Goal: Use online tool/utility: Utilize a website feature to perform a specific function

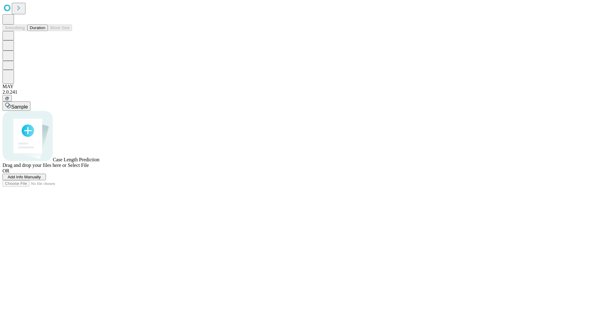
click at [45, 31] on button "Duration" at bounding box center [37, 28] width 20 height 7
click at [41, 179] on span "Add Info Manually" at bounding box center [24, 177] width 33 height 5
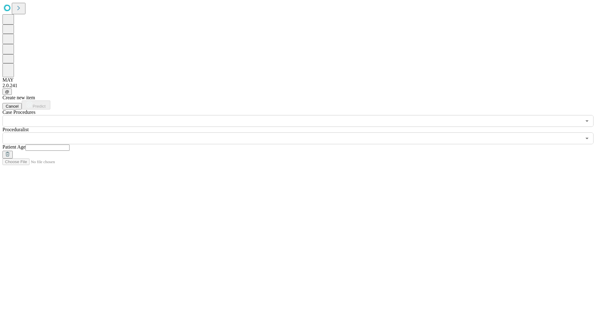
click at [70, 145] on input "text" at bounding box center [47, 148] width 44 height 6
type input "**"
click at [302, 133] on input "text" at bounding box center [291, 139] width 579 height 12
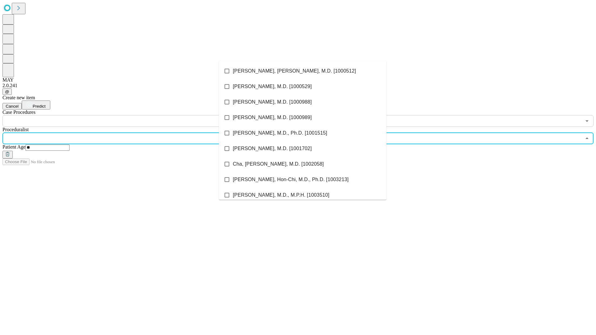
click at [303, 71] on li "[PERSON_NAME], [PERSON_NAME], M.D. [1000512]" at bounding box center [303, 71] width 168 height 16
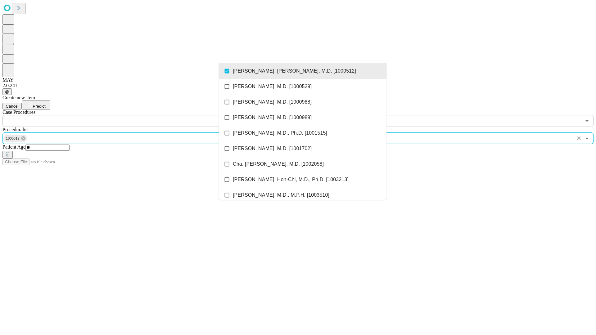
click at [130, 115] on input "text" at bounding box center [291, 121] width 579 height 12
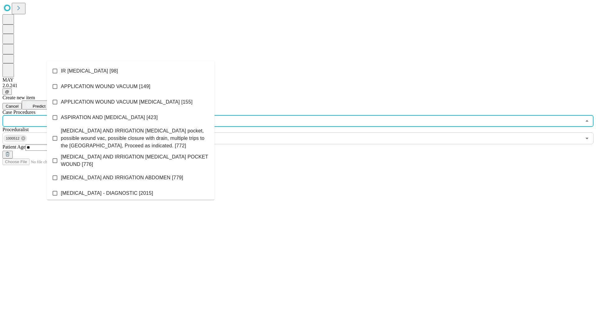
click at [131, 71] on li "IR [MEDICAL_DATA] [98]" at bounding box center [131, 71] width 168 height 16
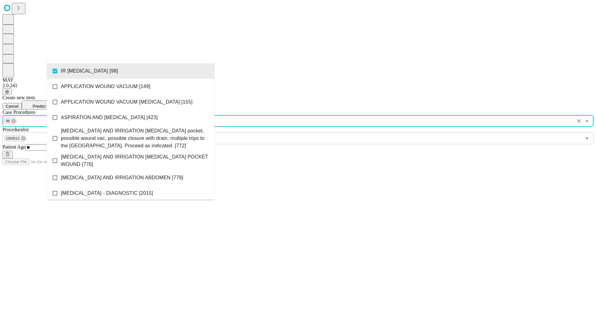
click at [45, 104] on span "Predict" at bounding box center [39, 106] width 13 height 5
